Goal: Task Accomplishment & Management: Manage account settings

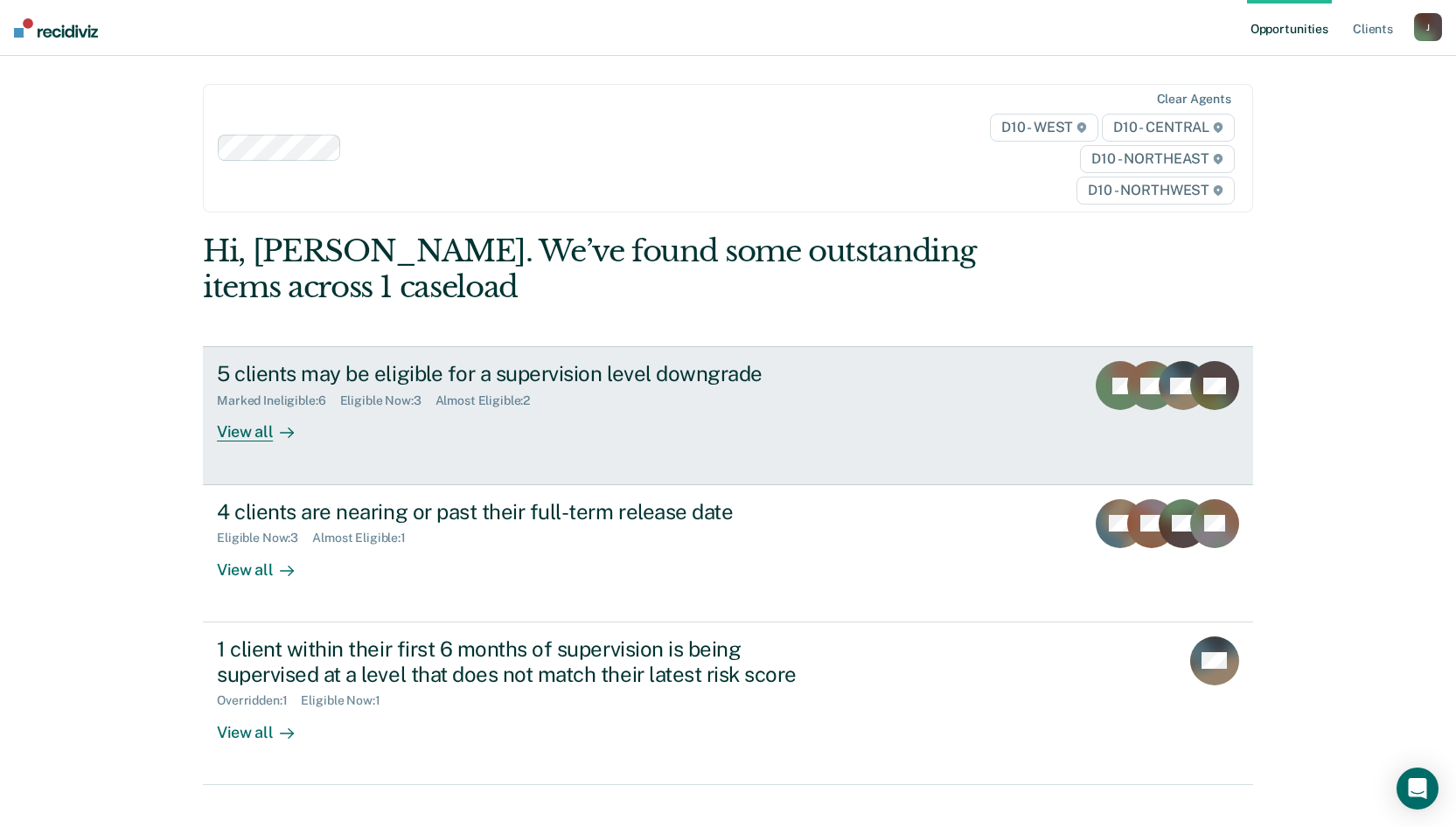
click at [240, 431] on div "View all" at bounding box center [266, 426] width 98 height 34
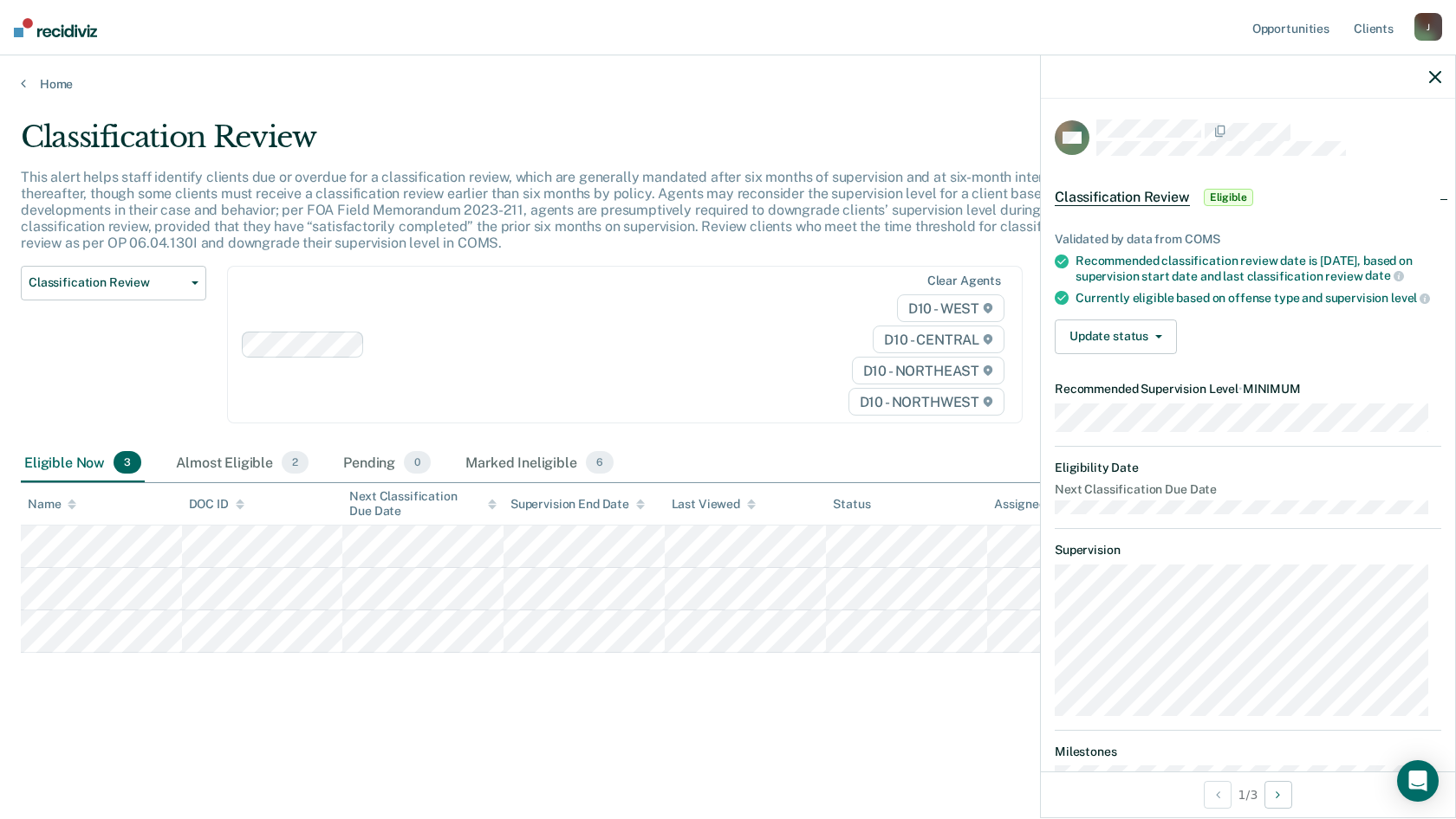
click at [1096, 74] on icon "button" at bounding box center [1435, 77] width 12 height 12
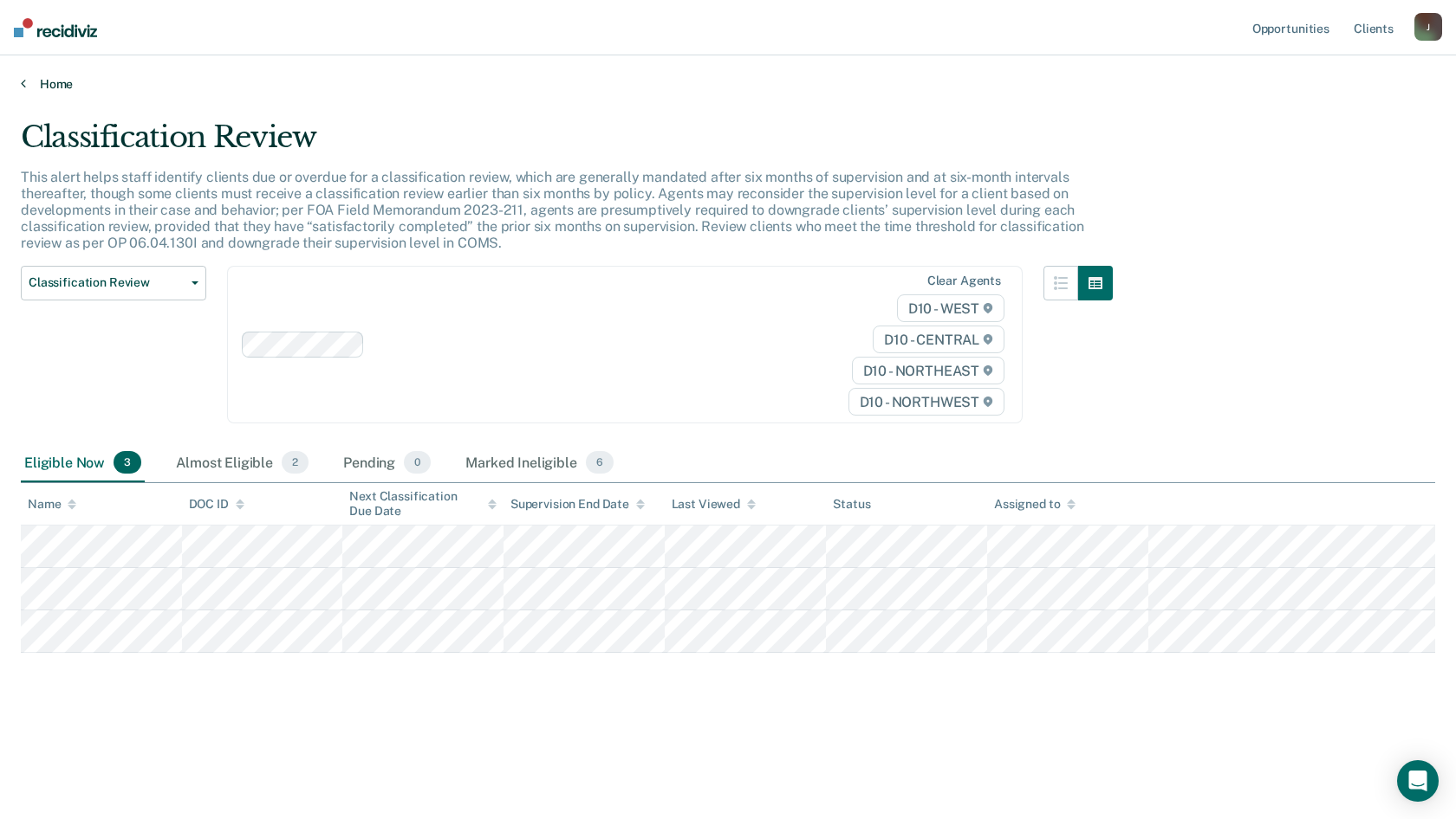
click at [67, 82] on link "Home" at bounding box center [727, 84] width 1414 height 16
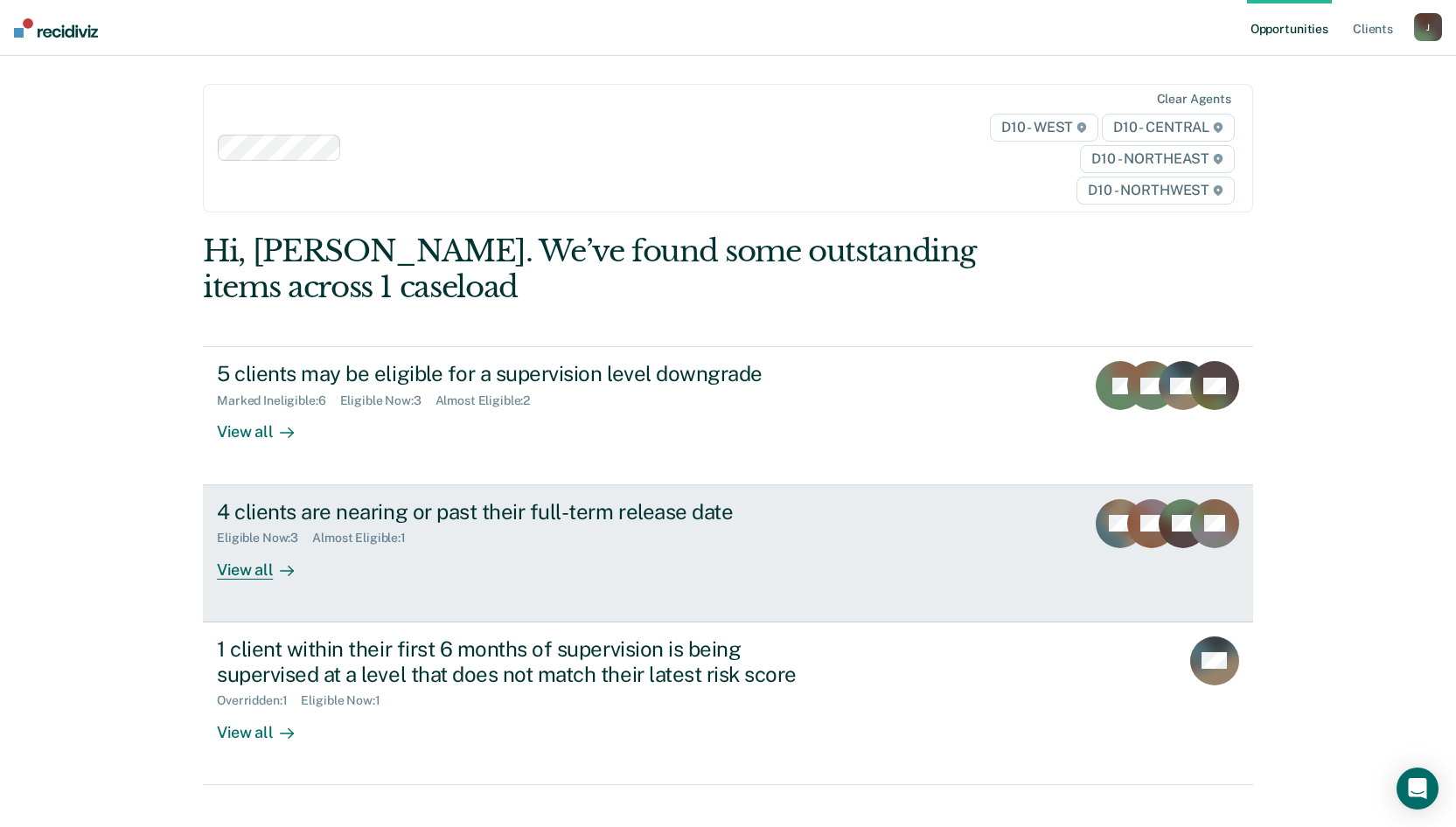
click at [248, 526] on div "View all" at bounding box center [266, 562] width 98 height 34
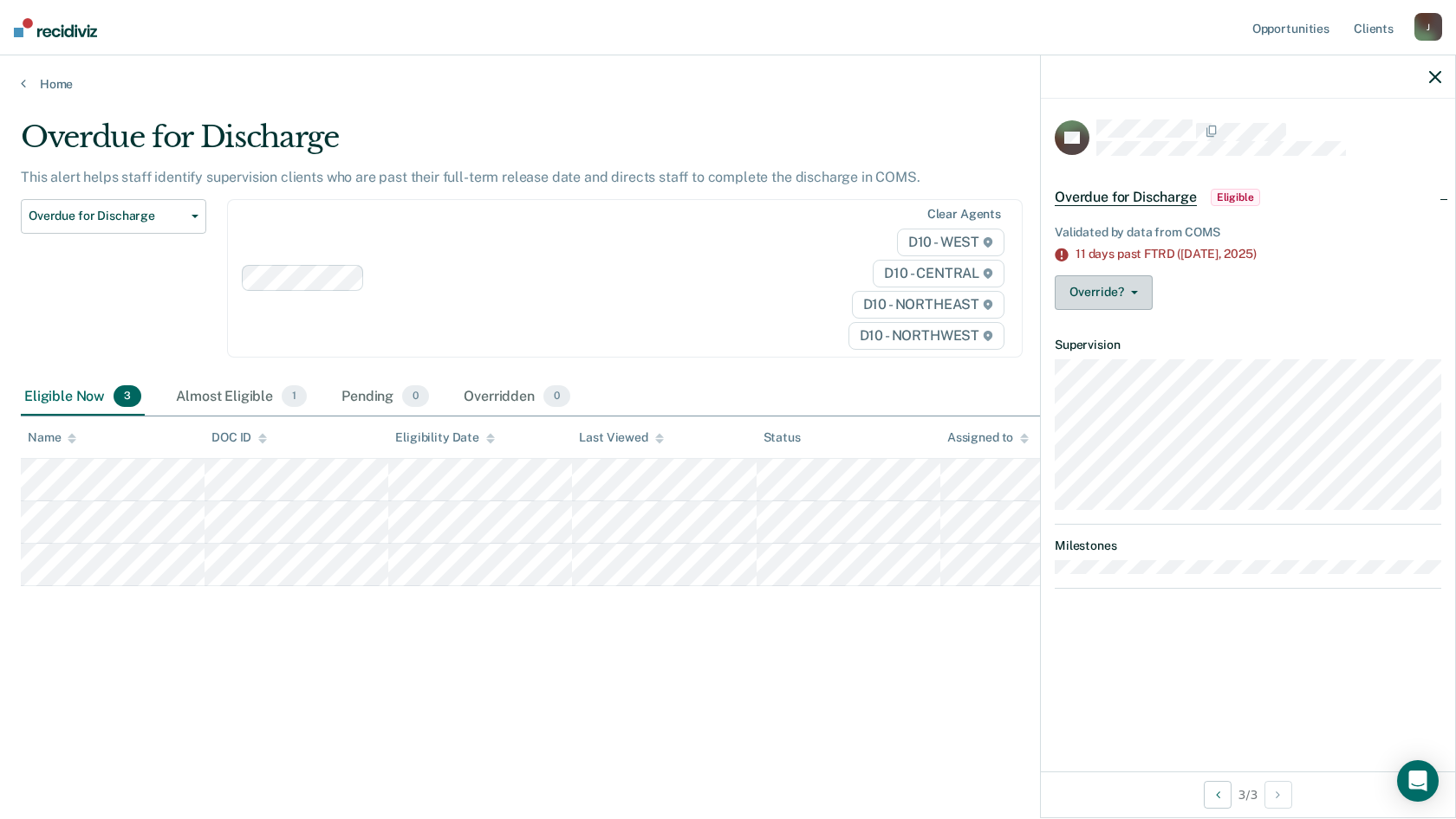
click at [1096, 290] on button "Override?" at bounding box center [1104, 292] width 98 height 35
click at [1096, 328] on button "[PERSON_NAME]" at bounding box center [1138, 334] width 167 height 27
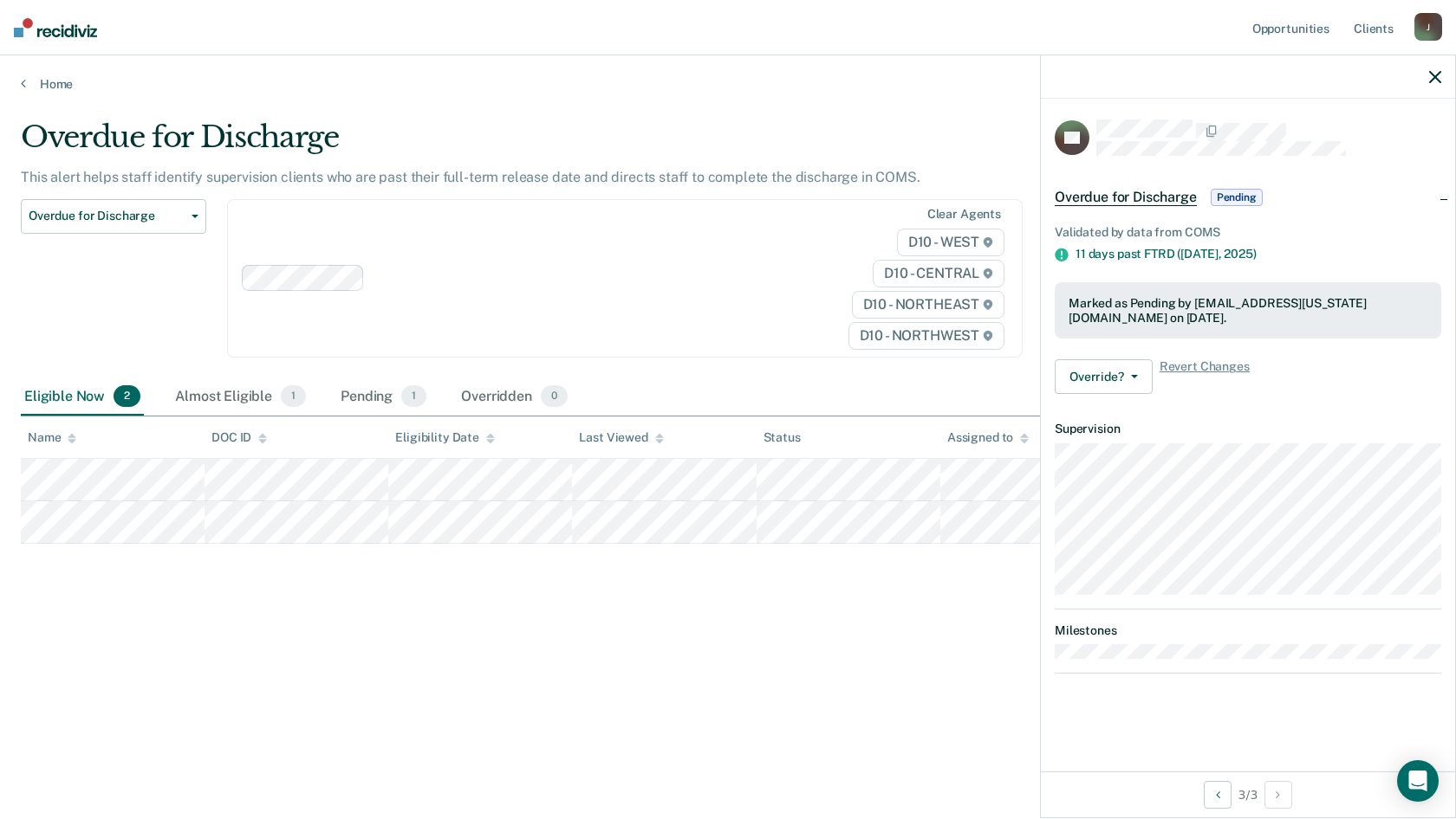
click at [1096, 73] on icon "button" at bounding box center [1435, 77] width 12 height 12
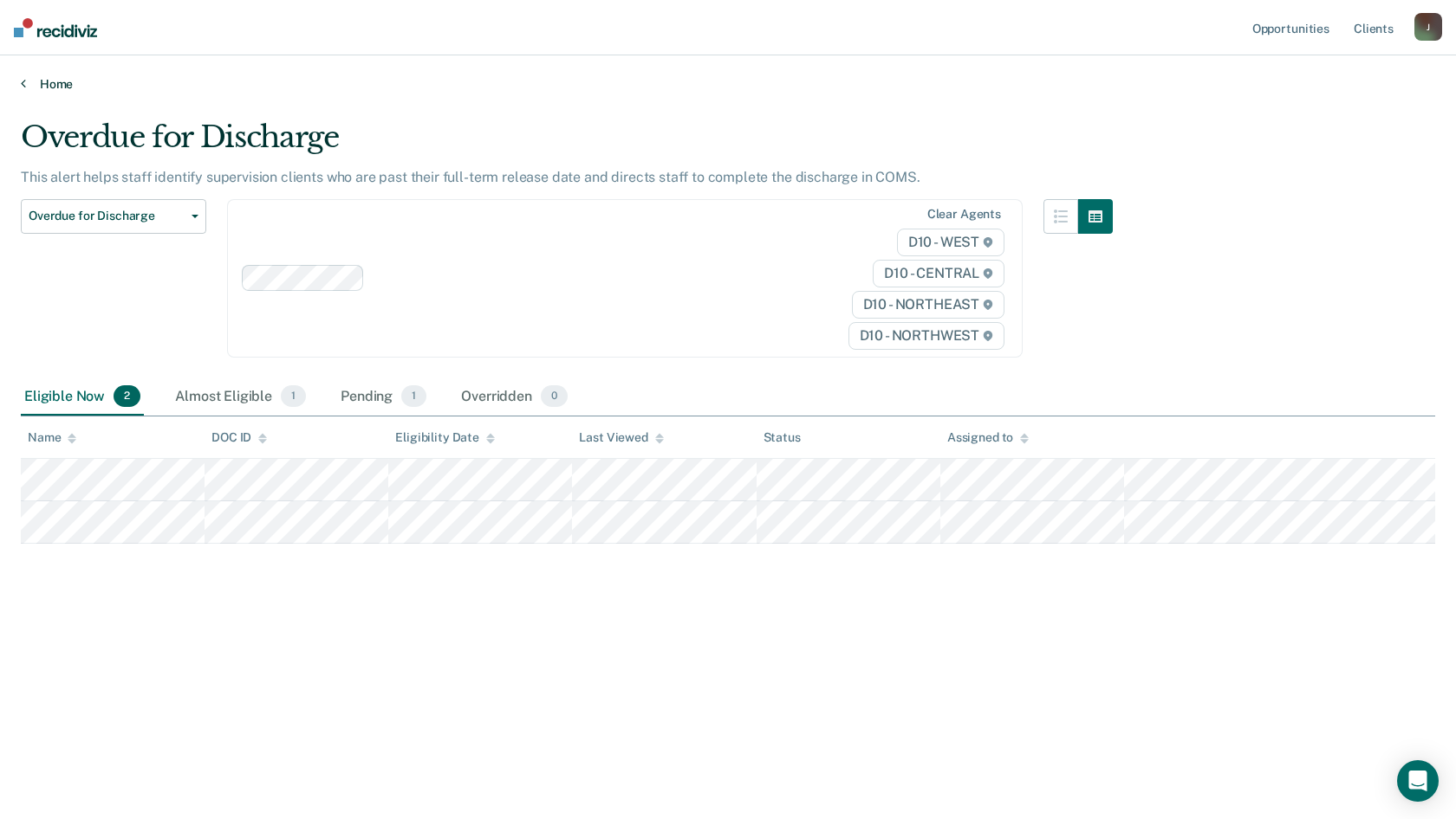
click at [50, 86] on link "Home" at bounding box center [727, 84] width 1414 height 16
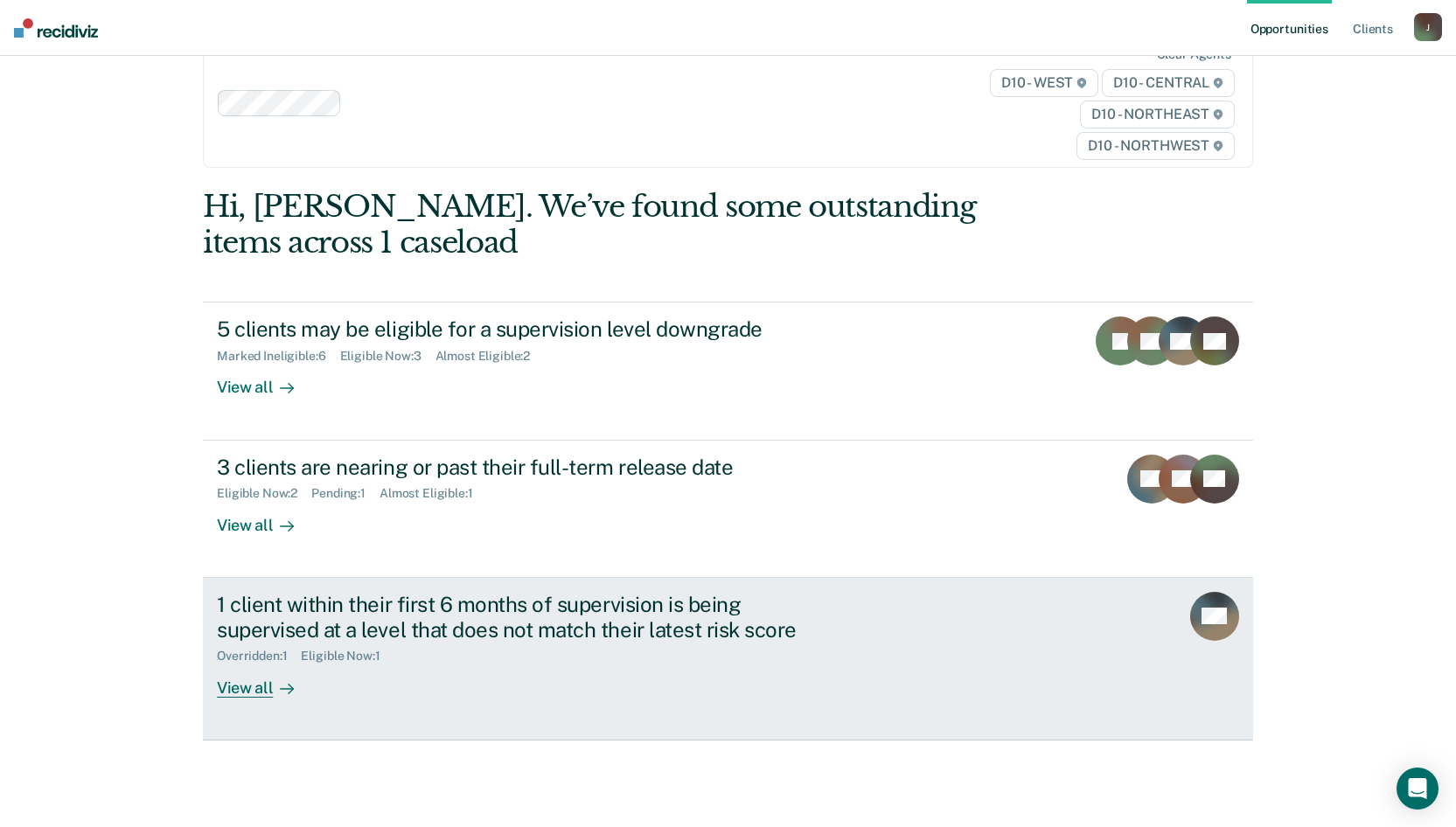
scroll to position [65, 0]
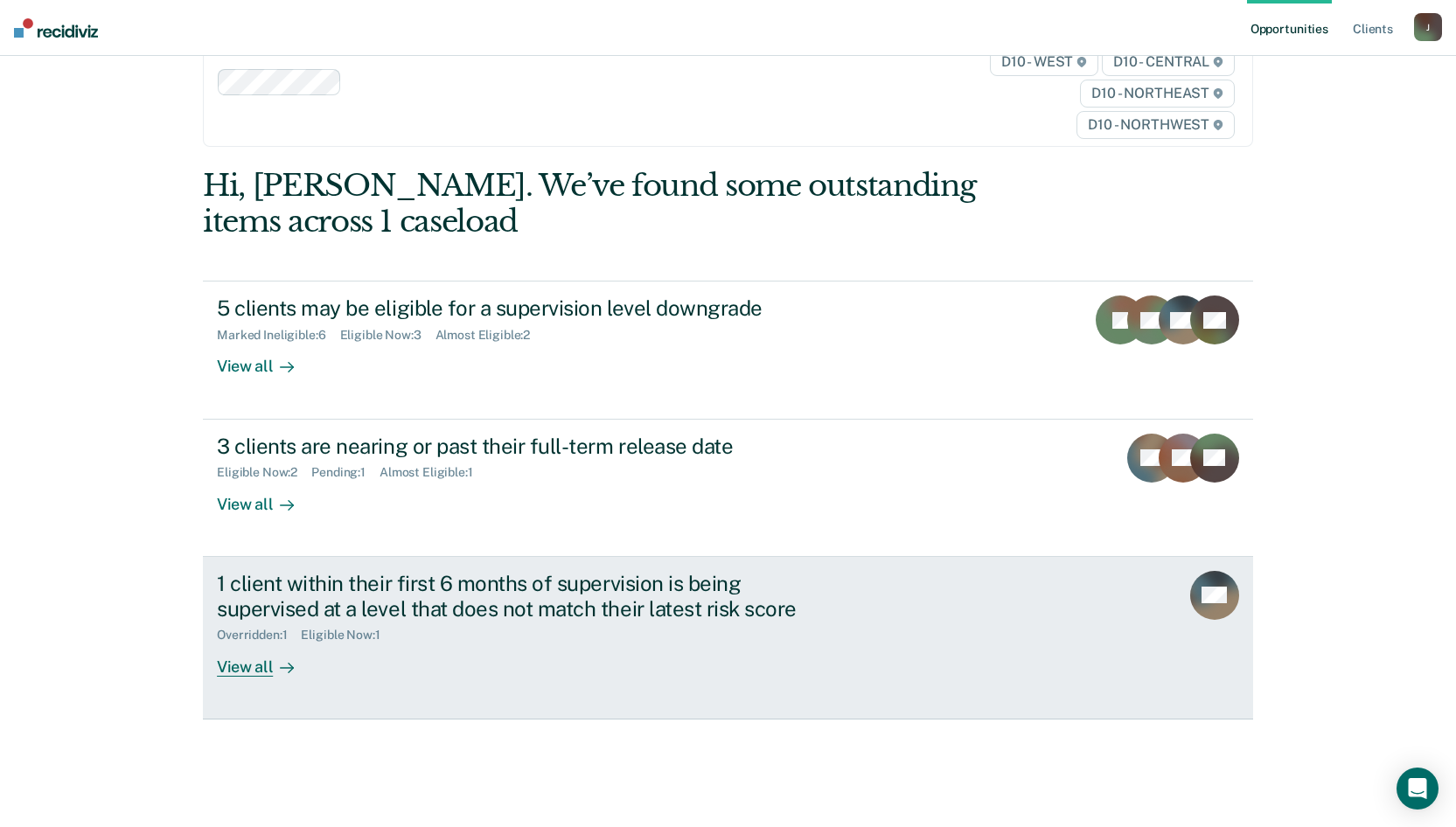
click at [256, 526] on div "View all" at bounding box center [266, 660] width 98 height 34
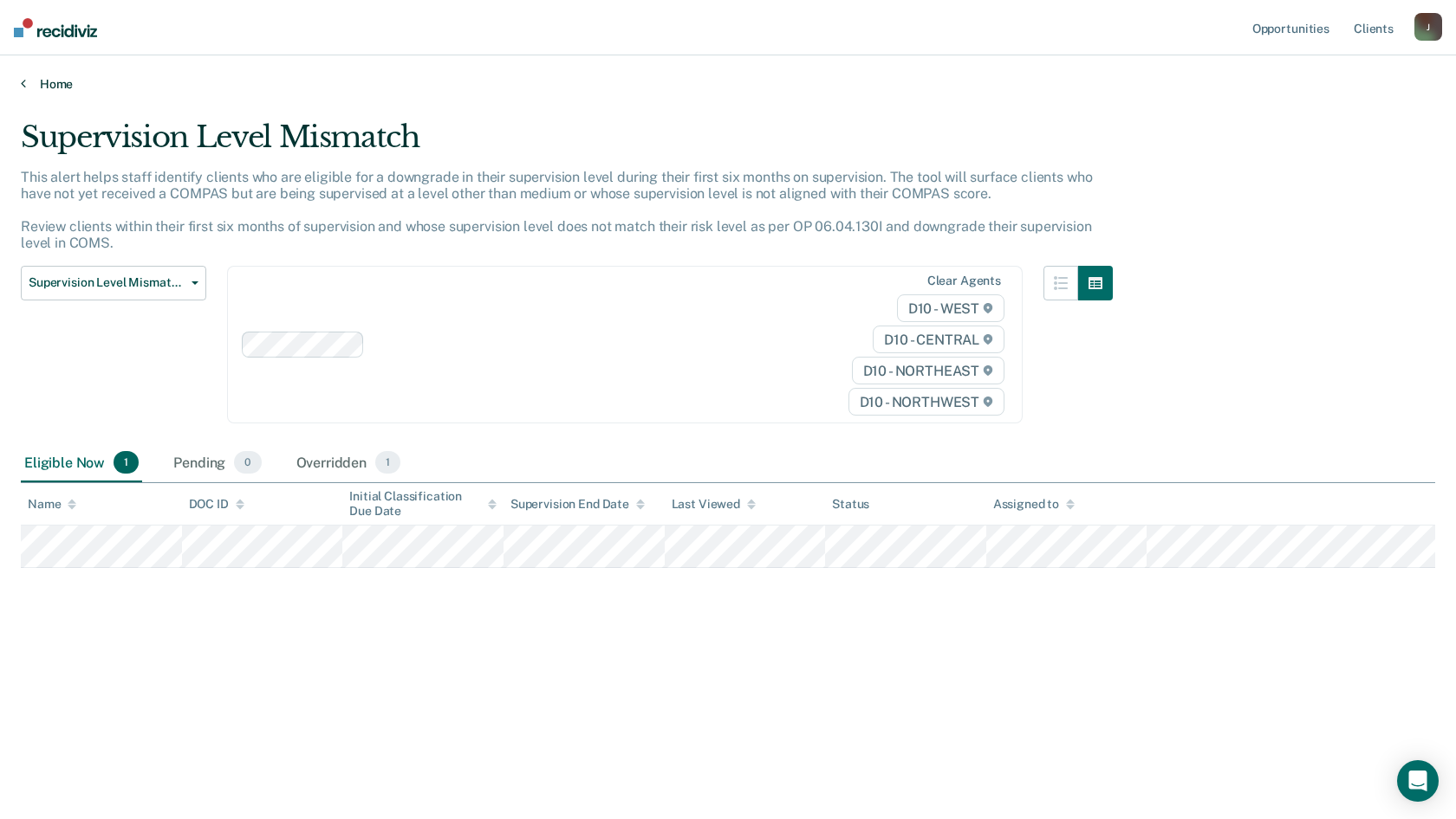
click at [21, 86] on icon at bounding box center [23, 83] width 5 height 14
